Goal: Task Accomplishment & Management: Use online tool/utility

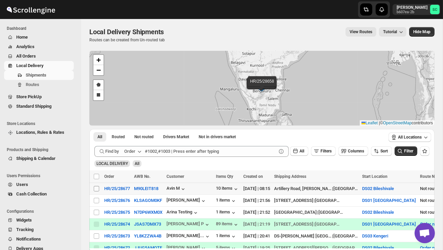
click at [95, 190] on input "Select shipment" at bounding box center [96, 188] width 5 height 5
checkbox input "true"
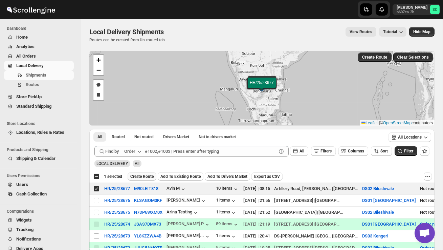
click at [143, 176] on span "Create Route" at bounding box center [141, 176] width 23 height 5
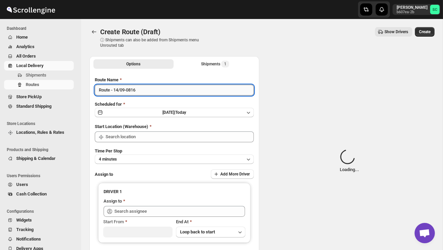
click at [157, 91] on input "Route - 14/09-0816" at bounding box center [174, 90] width 159 height 11
type input "DS02 Bileshivale"
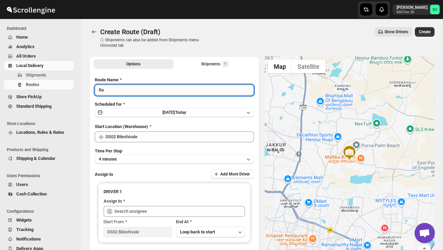
type input "R"
type input "Order no 28677"
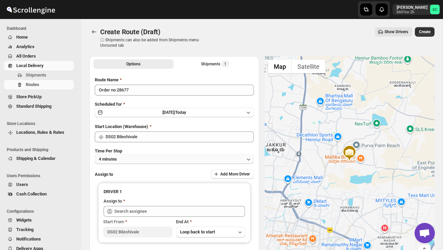
click at [157, 156] on button "4 minutes" at bounding box center [174, 158] width 159 height 9
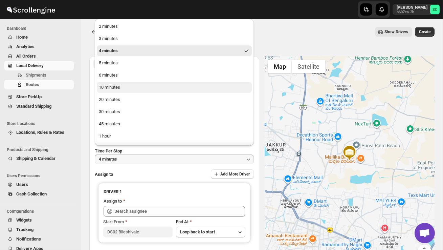
click at [132, 87] on button "10 minutes" at bounding box center [174, 87] width 155 height 11
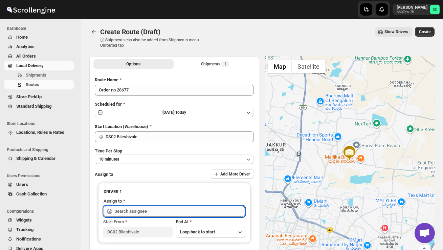
click at [139, 211] on input "text" at bounding box center [179, 211] width 131 height 11
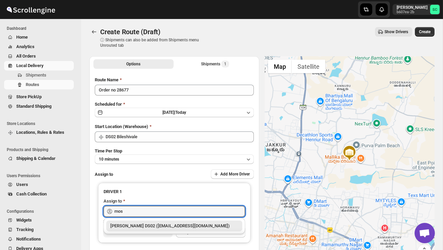
click at [156, 226] on div "[PERSON_NAME] DS02 ([EMAIL_ADDRESS][DOMAIN_NAME])" at bounding box center [174, 225] width 128 height 7
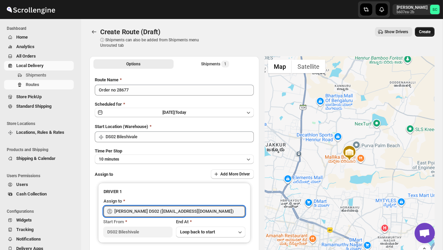
type input "[PERSON_NAME] DS02 ([EMAIL_ADDRESS][DOMAIN_NAME])"
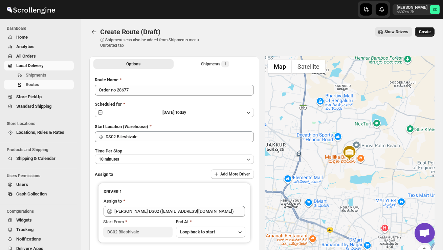
click at [426, 34] on span "Create" at bounding box center [425, 31] width 12 height 5
